Goal: Register for event/course

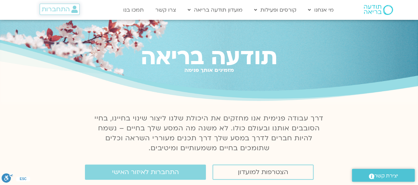
click at [55, 6] on span "התחברות" at bounding box center [56, 9] width 28 height 7
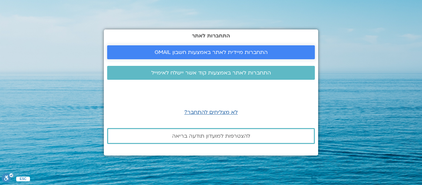
click at [210, 49] on span "התחברות מיידית לאתר באמצעות חשבון GMAIL" at bounding box center [211, 52] width 113 height 6
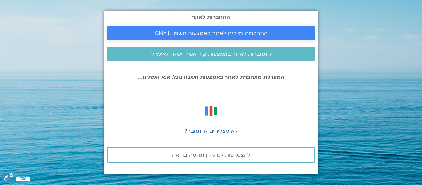
click at [242, 35] on span "התחברות מיידית לאתר באמצעות חשבון GMAIL" at bounding box center [211, 33] width 113 height 6
click at [221, 33] on span "התחברות מיידית לאתר באמצעות חשבון GMAIL" at bounding box center [211, 33] width 113 height 6
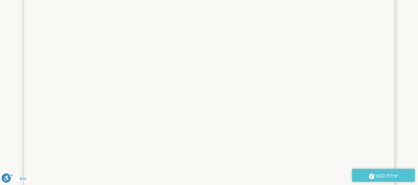
scroll to position [165, 0]
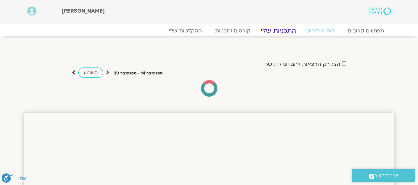
click at [274, 29] on link "התכניות שלי" at bounding box center [278, 31] width 51 height 8
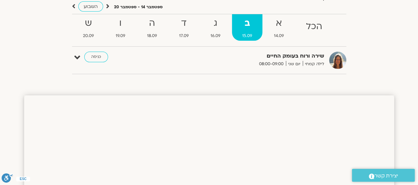
scroll to position [99, 0]
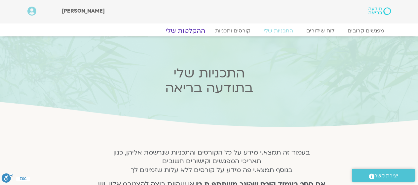
click at [187, 30] on link "ההקלטות שלי" at bounding box center [184, 31] width 55 height 8
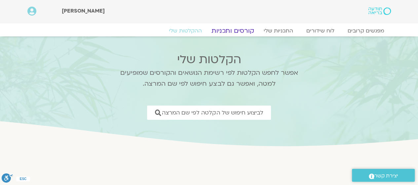
click at [248, 31] on link "קורסים ותכניות" at bounding box center [232, 31] width 58 height 8
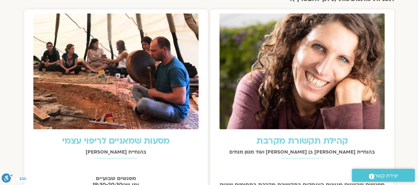
scroll to position [726, 0]
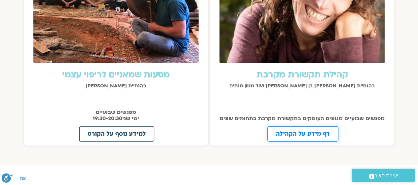
click at [309, 131] on span "דף מידע על הקהילה" at bounding box center [303, 134] width 54 height 6
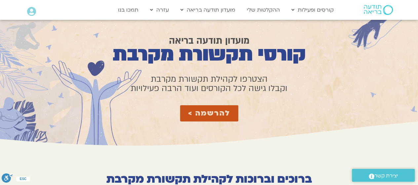
scroll to position [66, 0]
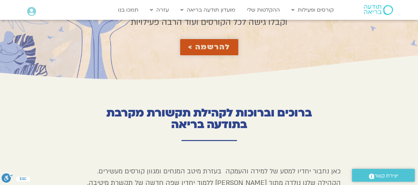
click at [221, 48] on span "להרשמה >" at bounding box center [209, 47] width 42 height 8
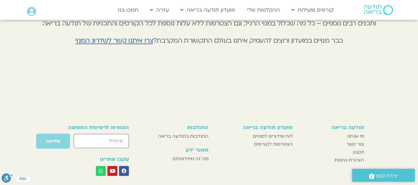
scroll to position [1807, 0]
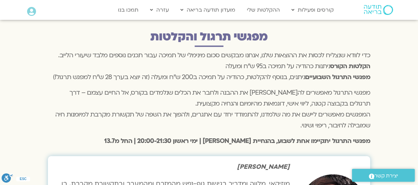
scroll to position [2079, 0]
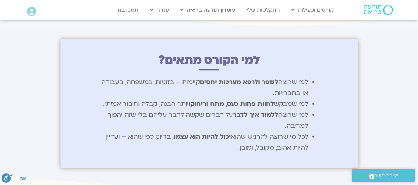
scroll to position [693, 0]
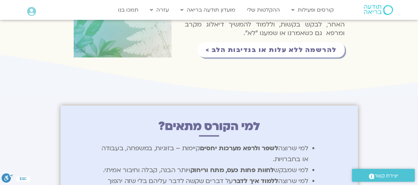
click at [292, 46] on span "להרשמה ללא עלות או בנדיבות הלב >" at bounding box center [270, 49] width 131 height 7
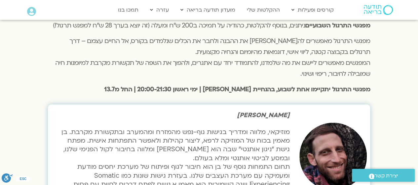
scroll to position [1966, 0]
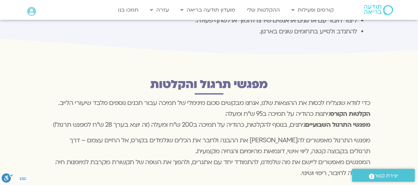
scroll to position [693, 0]
